Goal: Task Accomplishment & Management: Use online tool/utility

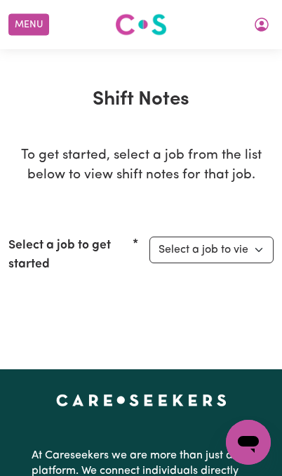
select select "15093"
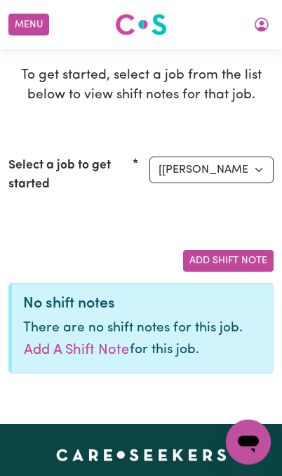
scroll to position [80, 0]
click at [105, 350] on button "Add a shift note" at bounding box center [76, 350] width 107 height 22
click at [84, 349] on button "Add a shift note" at bounding box center [76, 350] width 107 height 22
click at [93, 344] on button "Add a shift note" at bounding box center [76, 350] width 107 height 22
click at [223, 256] on button "Add Shift Note" at bounding box center [228, 261] width 91 height 22
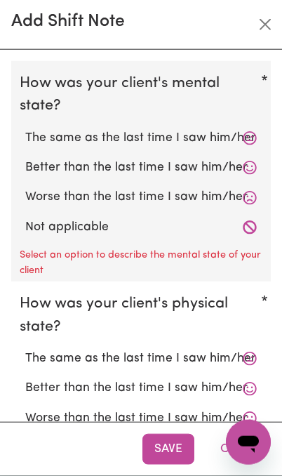
click at [256, 220] on icon at bounding box center [250, 227] width 14 height 14
click at [129, 228] on label "Not applicable" at bounding box center [141, 227] width 232 height 18
click at [25, 218] on input "Not applicable" at bounding box center [25, 218] width 1 height 1
radio input "true"
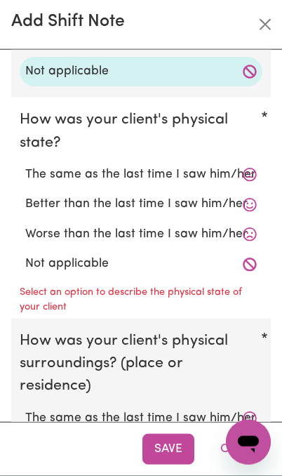
scroll to position [175, 0]
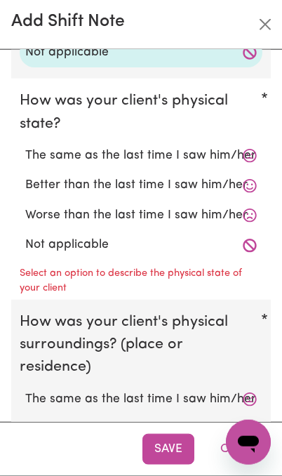
click at [131, 239] on label "Not applicable" at bounding box center [141, 245] width 232 height 18
click at [25, 236] on input "Not applicable" at bounding box center [25, 235] width 1 height 1
radio input "true"
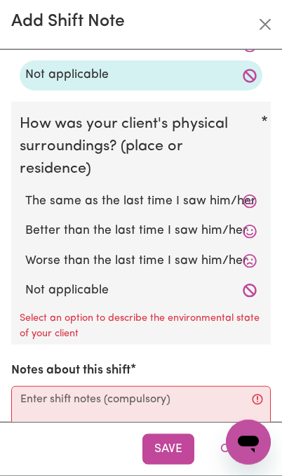
scroll to position [348, 0]
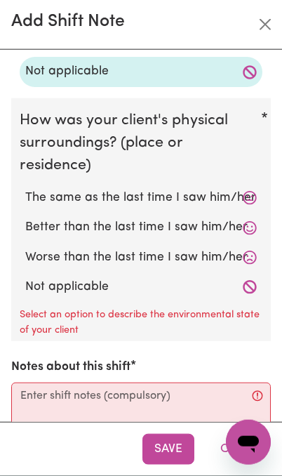
click at [107, 282] on label "Not applicable" at bounding box center [141, 287] width 232 height 18
click at [25, 278] on input "Not applicable" at bounding box center [25, 277] width 1 height 1
radio input "true"
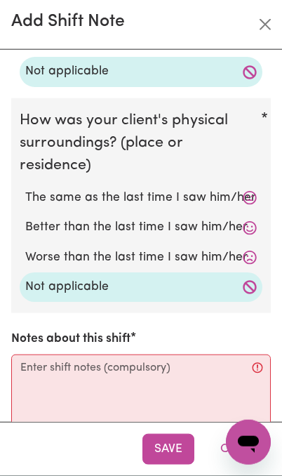
click at [102, 278] on label "Not applicable" at bounding box center [141, 287] width 232 height 18
click at [25, 277] on input "Not applicable" at bounding box center [25, 277] width 1 height 1
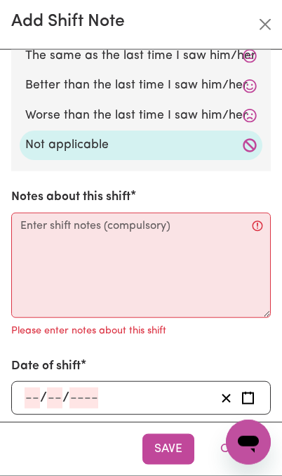
scroll to position [489, 0]
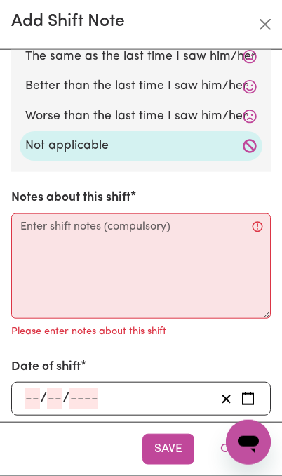
click at [251, 398] on rect "Enter the date of shift" at bounding box center [248, 399] width 11 height 11
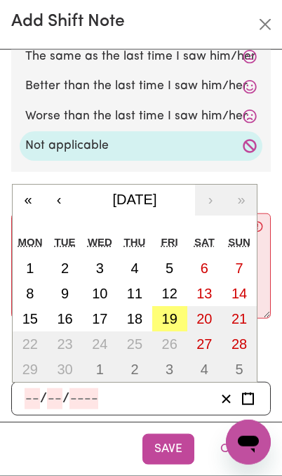
click at [171, 315] on abbr "19" at bounding box center [169, 318] width 15 height 15
type input "[DATE]"
type input "19"
type input "9"
type input "2025"
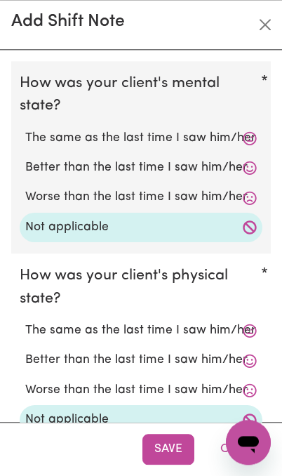
scroll to position [-1, 0]
